Goal: Information Seeking & Learning: Learn about a topic

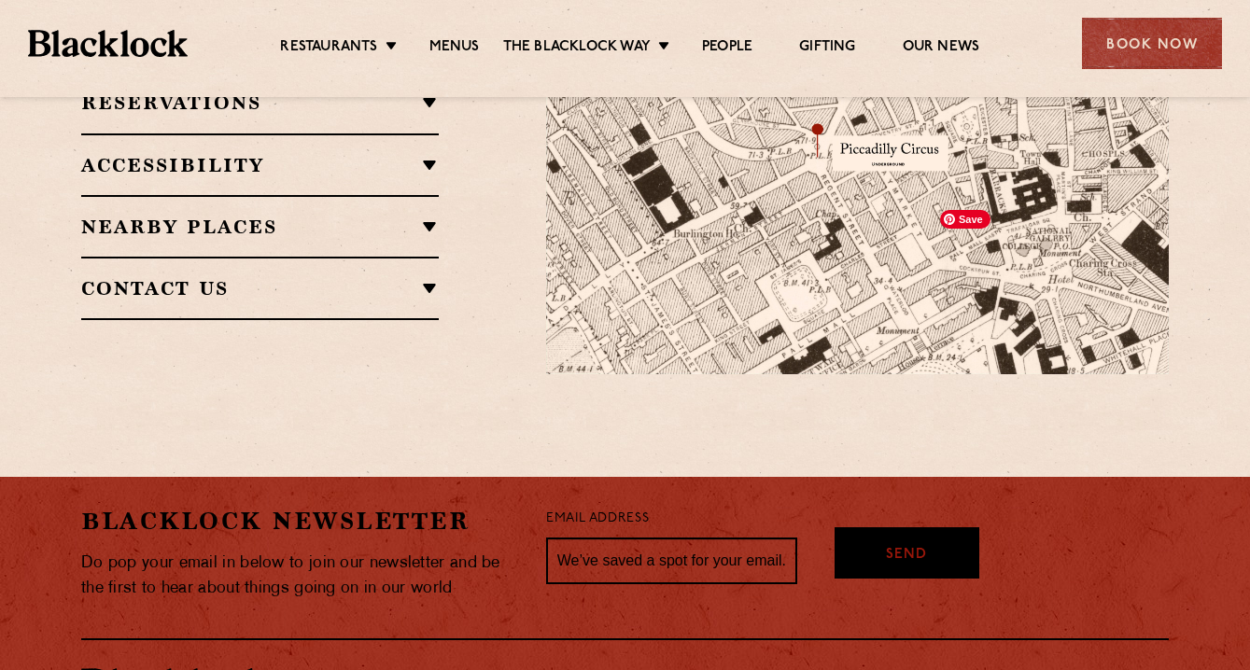
scroll to position [1597, 0]
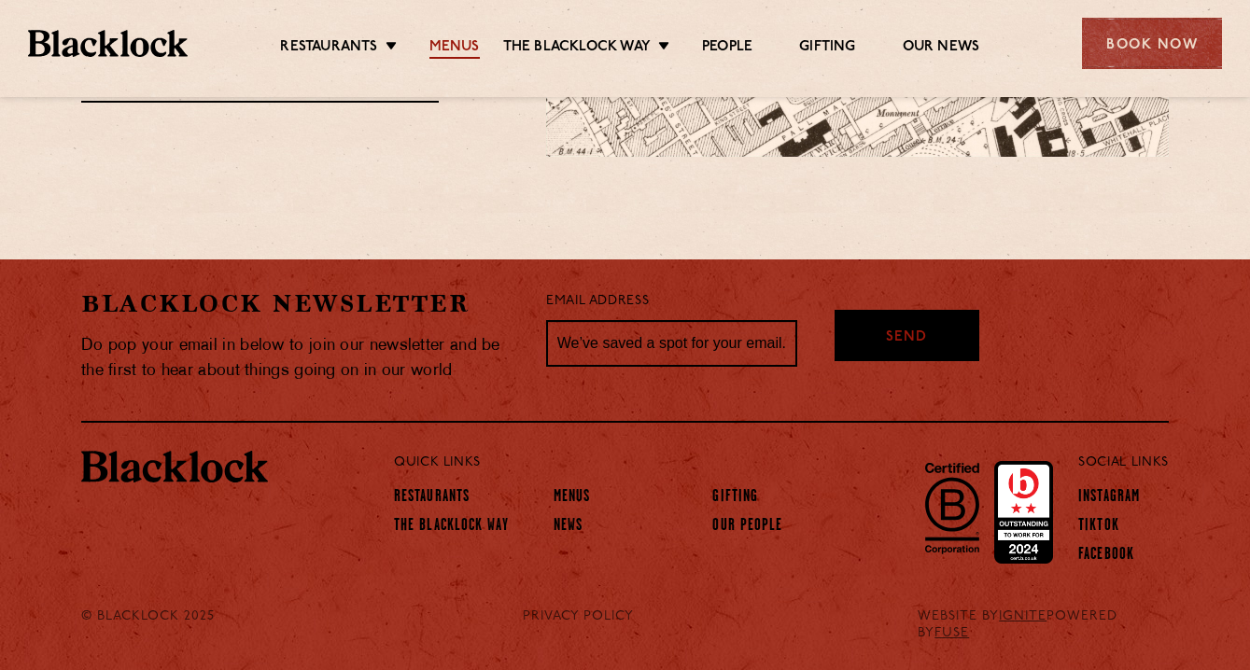
click at [457, 51] on link "Menus" at bounding box center [454, 48] width 50 height 21
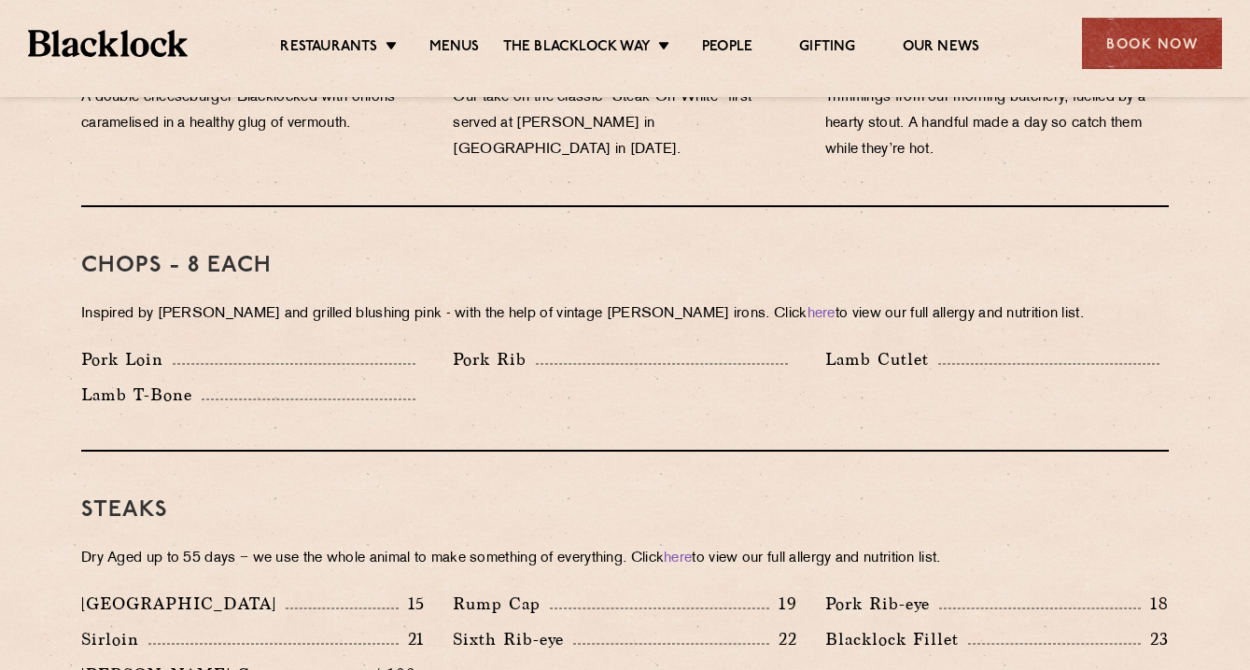
scroll to position [1359, 0]
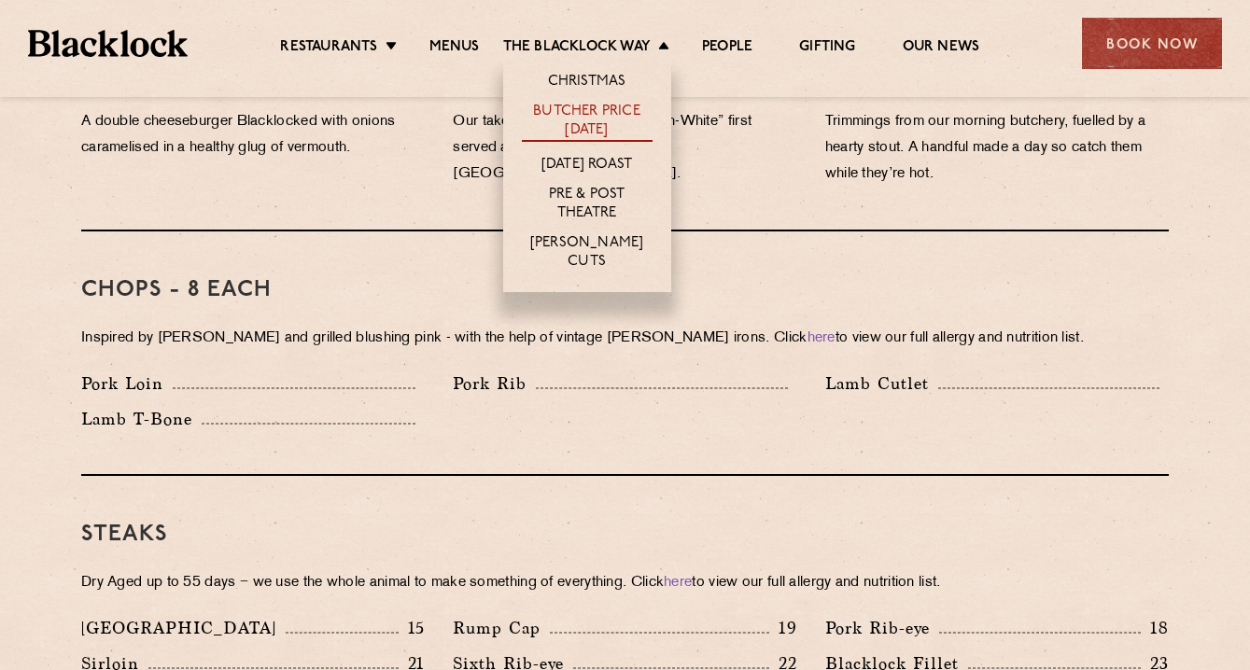
click at [584, 119] on link "Butcher Price [DATE]" at bounding box center [587, 122] width 131 height 39
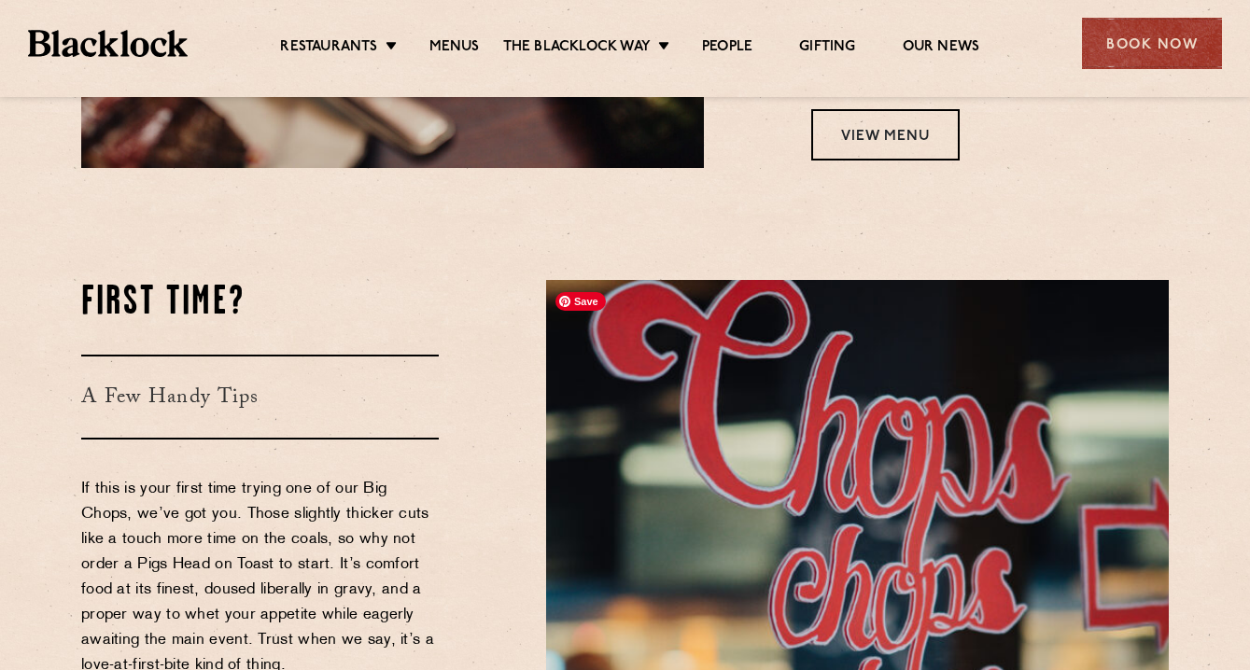
scroll to position [2003, 0]
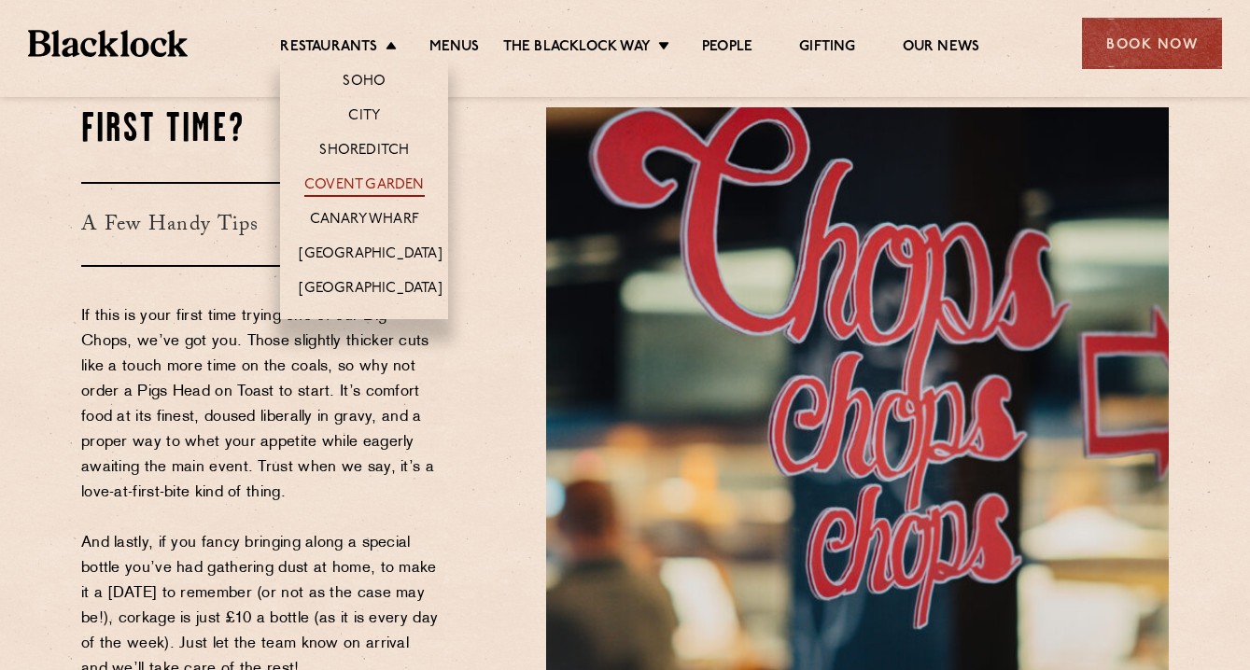
click at [370, 186] on link "Covent Garden" at bounding box center [364, 186] width 120 height 21
